Goal: Information Seeking & Learning: Learn about a topic

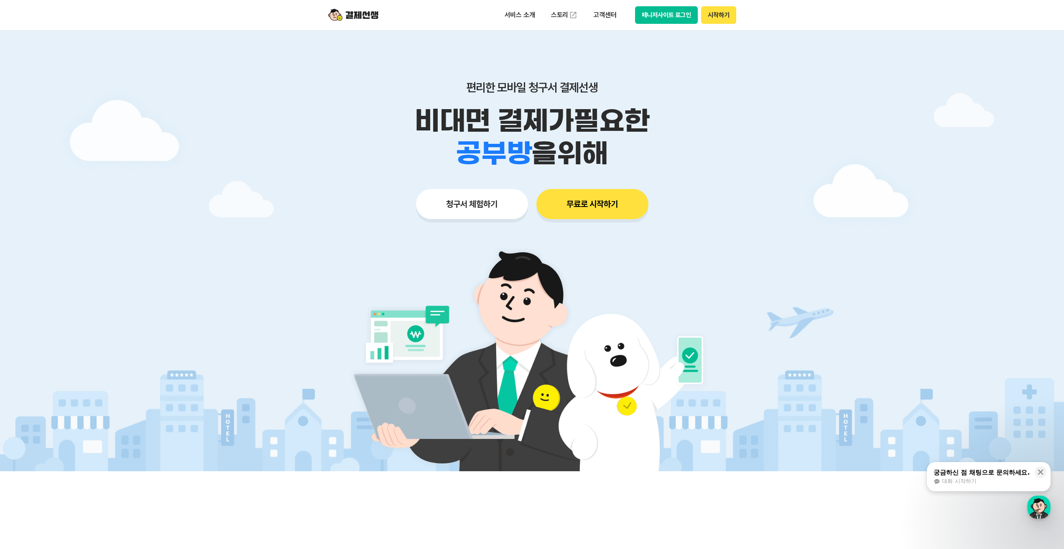
click at [715, 17] on button "시작하기" at bounding box center [718, 15] width 35 height 18
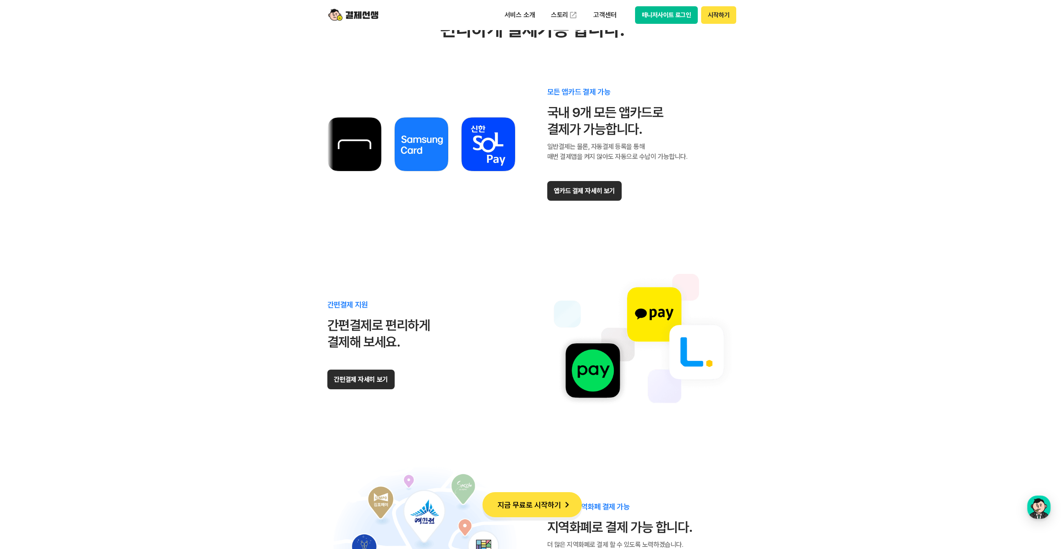
scroll to position [4764, 0]
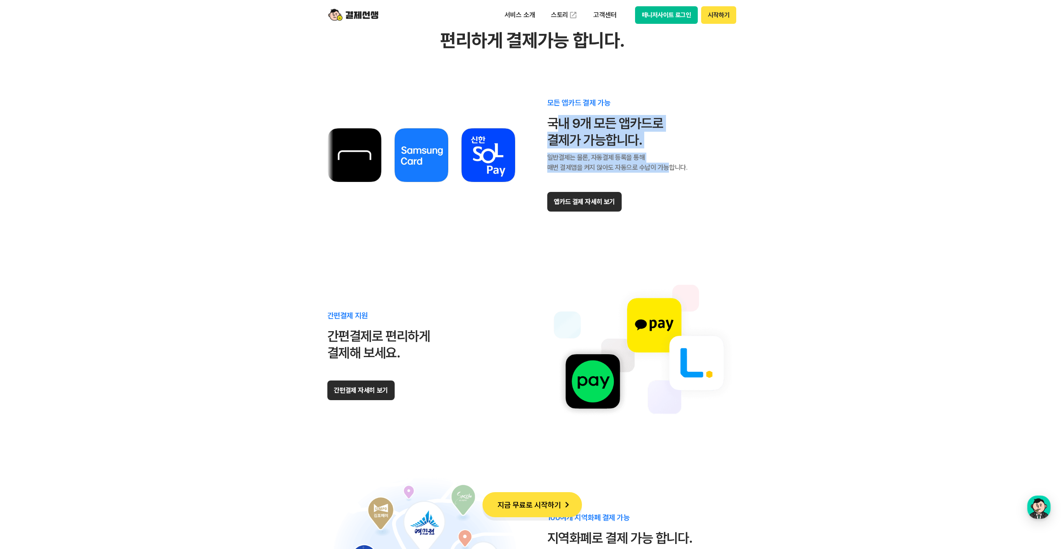
drag, startPoint x: 553, startPoint y: 116, endPoint x: 668, endPoint y: 163, distance: 124.1
click at [668, 163] on div "모든 앱카드 결제 가능 국내 9개 모든 앱카드로 결제가 가능합니다. 일반결제는 물론, 자동결제 등록을 통해 매번 결제앱을 켜지 않아도 자동으로…" at bounding box center [617, 155] width 140 height 112
click at [669, 163] on span "일반결제는 물론, 자동결제 등록을 통해 매번 결제앱을 켜지 않아도 자동으로 수납이 가능합니다." at bounding box center [617, 163] width 140 height 20
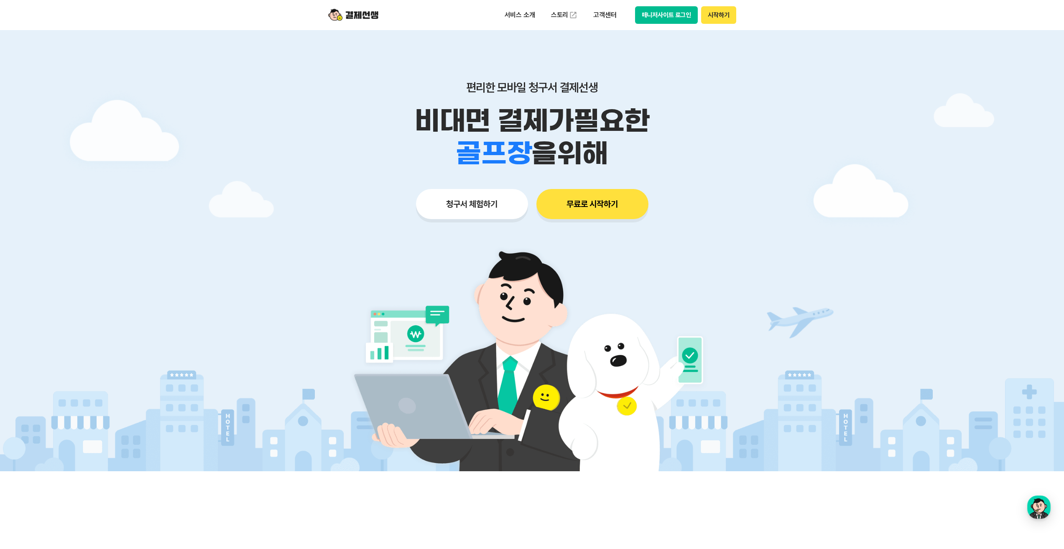
scroll to position [480, 0]
